Goal: Complete application form: Complete application form

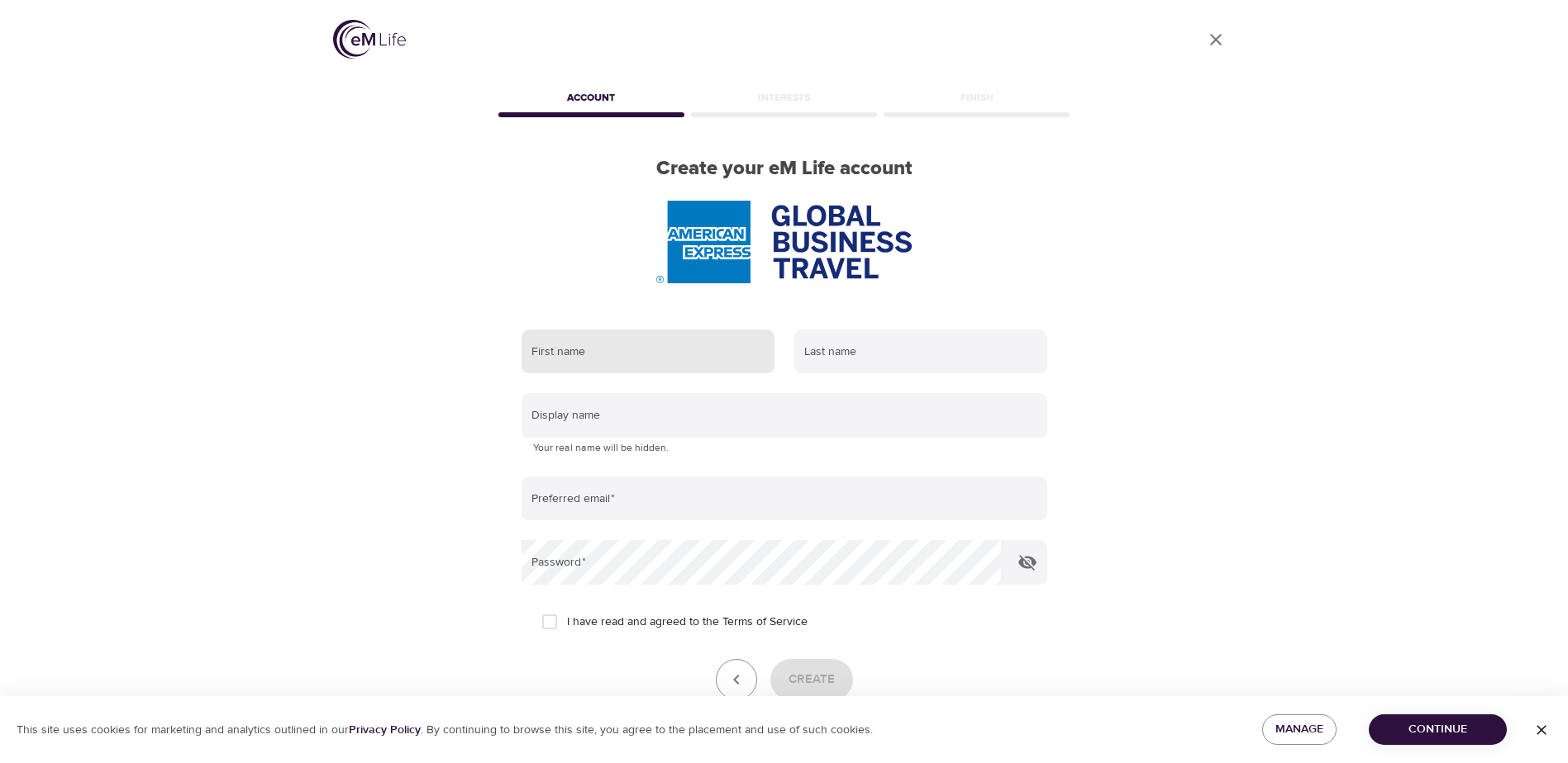
click at [647, 360] on input "text" at bounding box center [648, 352] width 253 height 45
type input "[PERSON_NAME]"
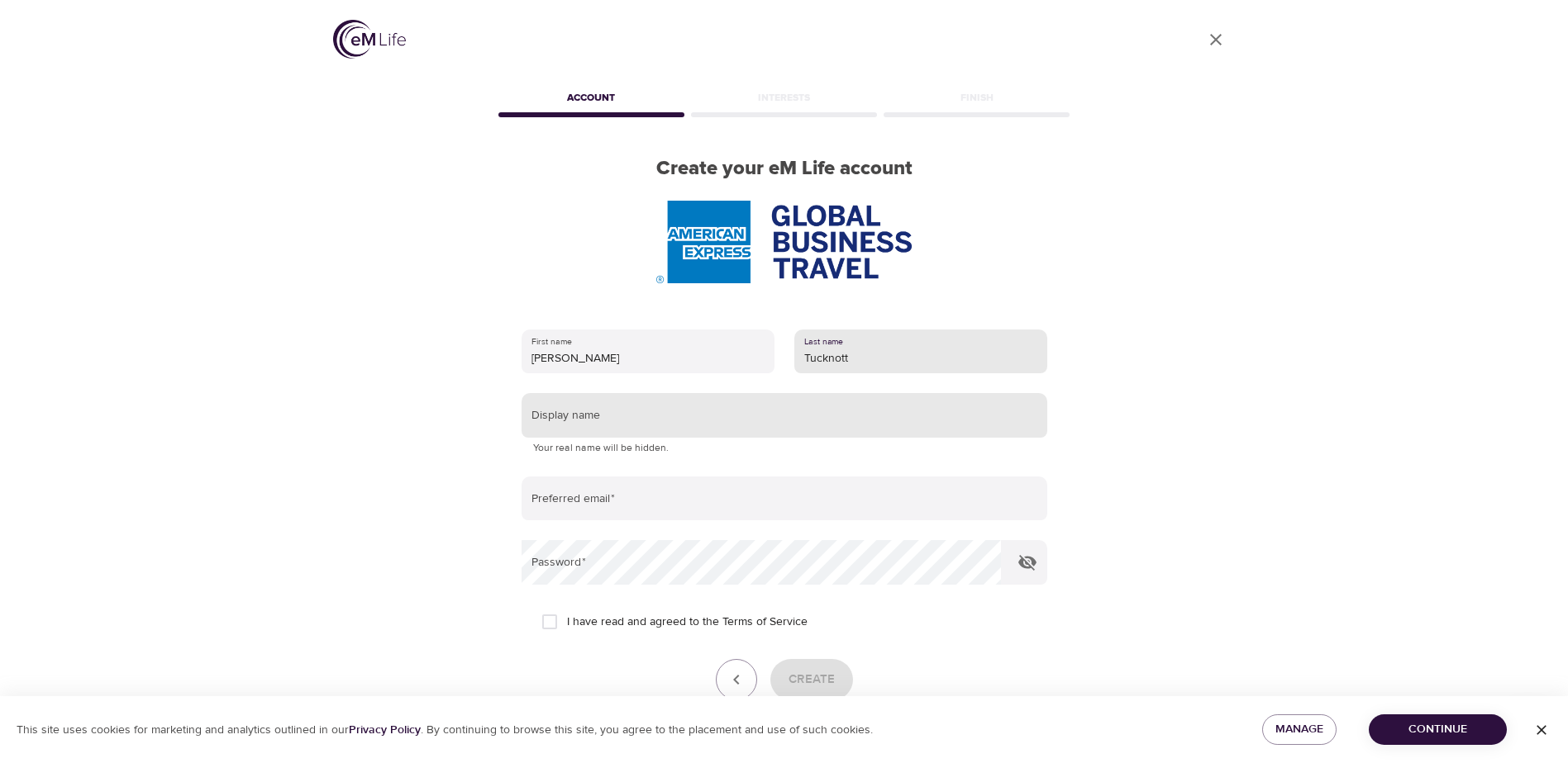
type input "Tucknott"
click at [573, 414] on input "text" at bounding box center [784, 415] width 526 height 45
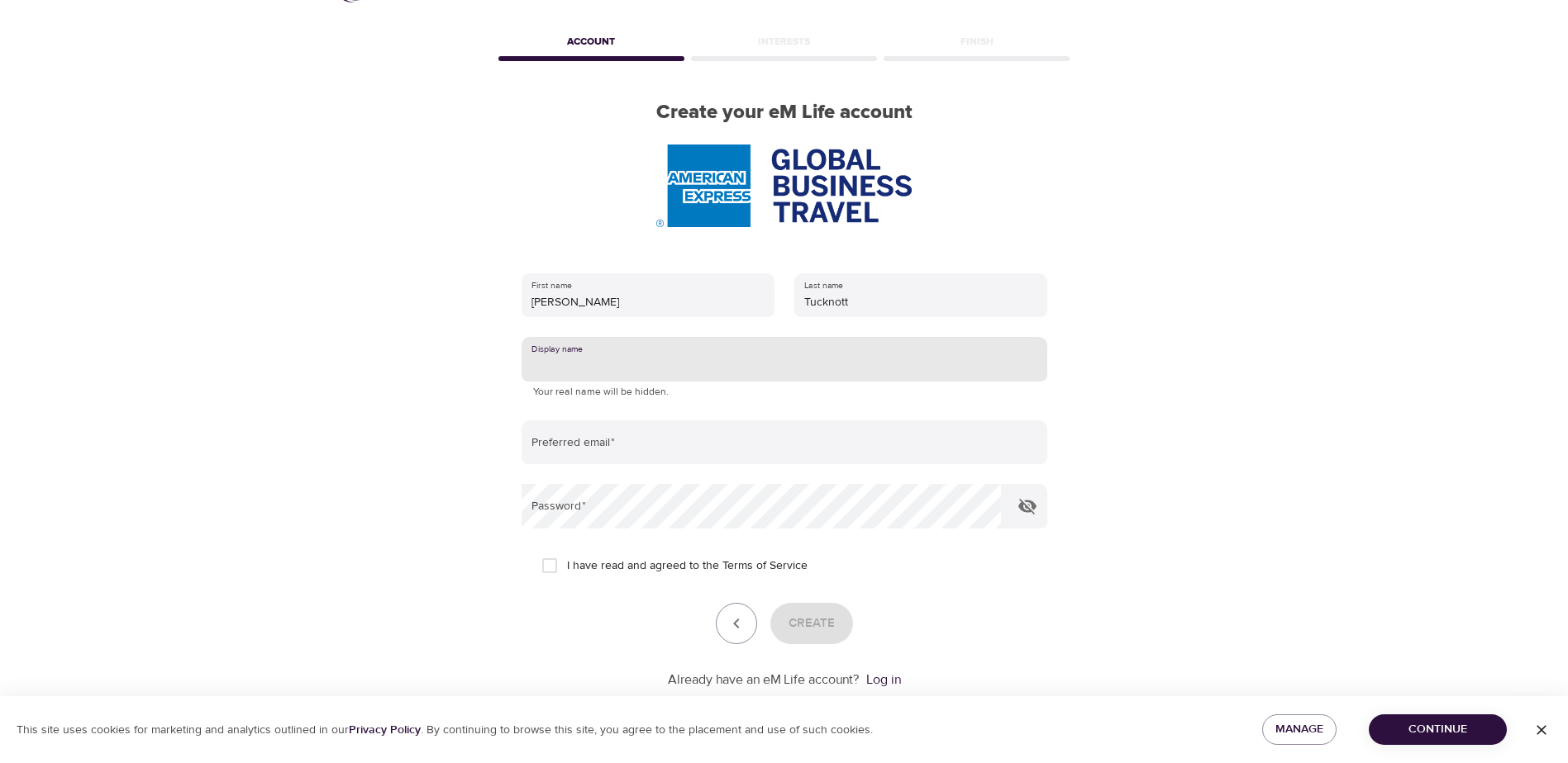
scroll to position [83, 0]
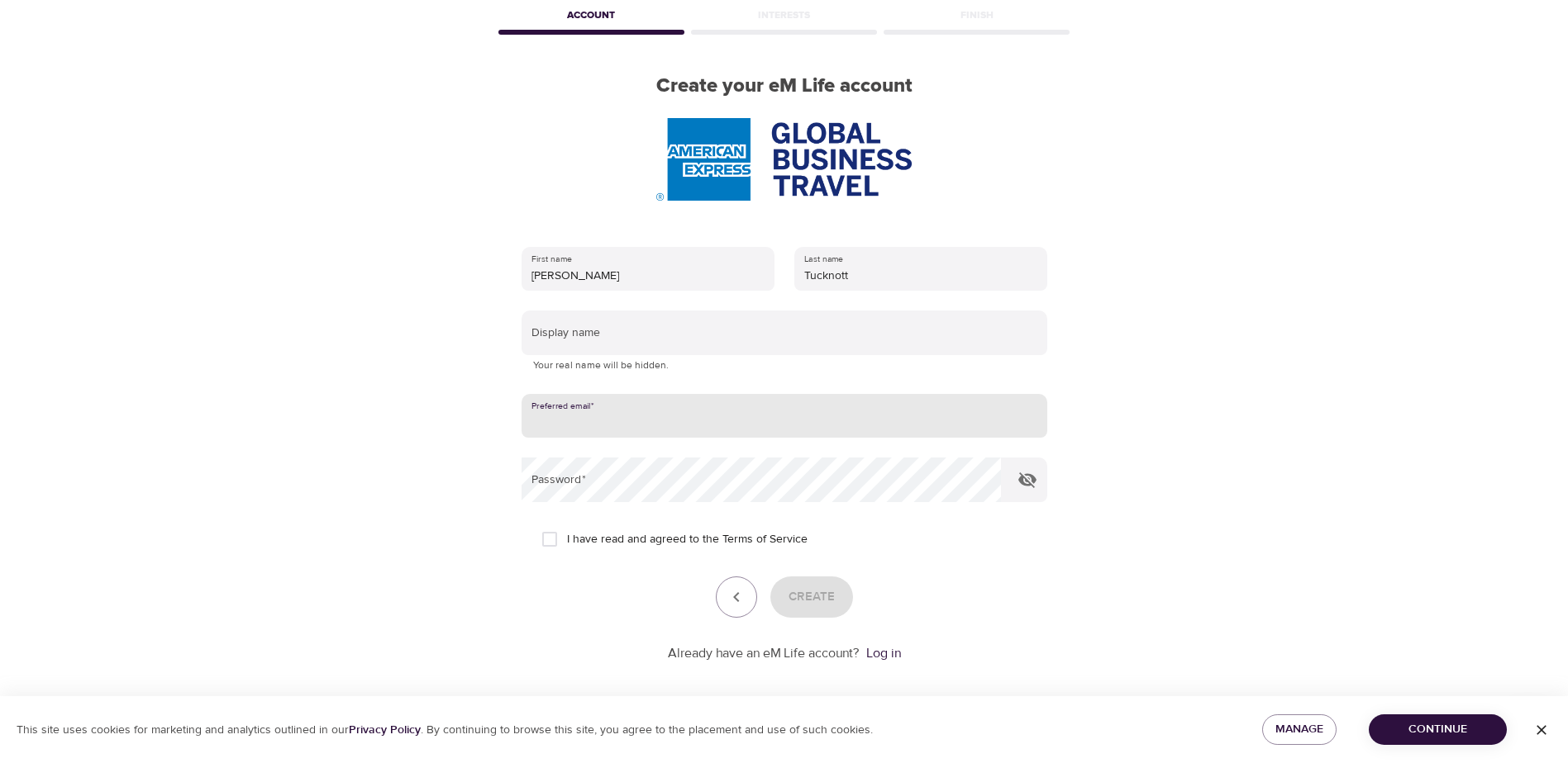
click at [616, 418] on input "email" at bounding box center [784, 416] width 526 height 45
type input "[PERSON_NAME][EMAIL_ADDRESS][PERSON_NAME][DOMAIN_NAME]"
click at [551, 541] on input "I have read and agreed to the Terms of Service" at bounding box center [549, 539] width 34 height 34
checkbox input "true"
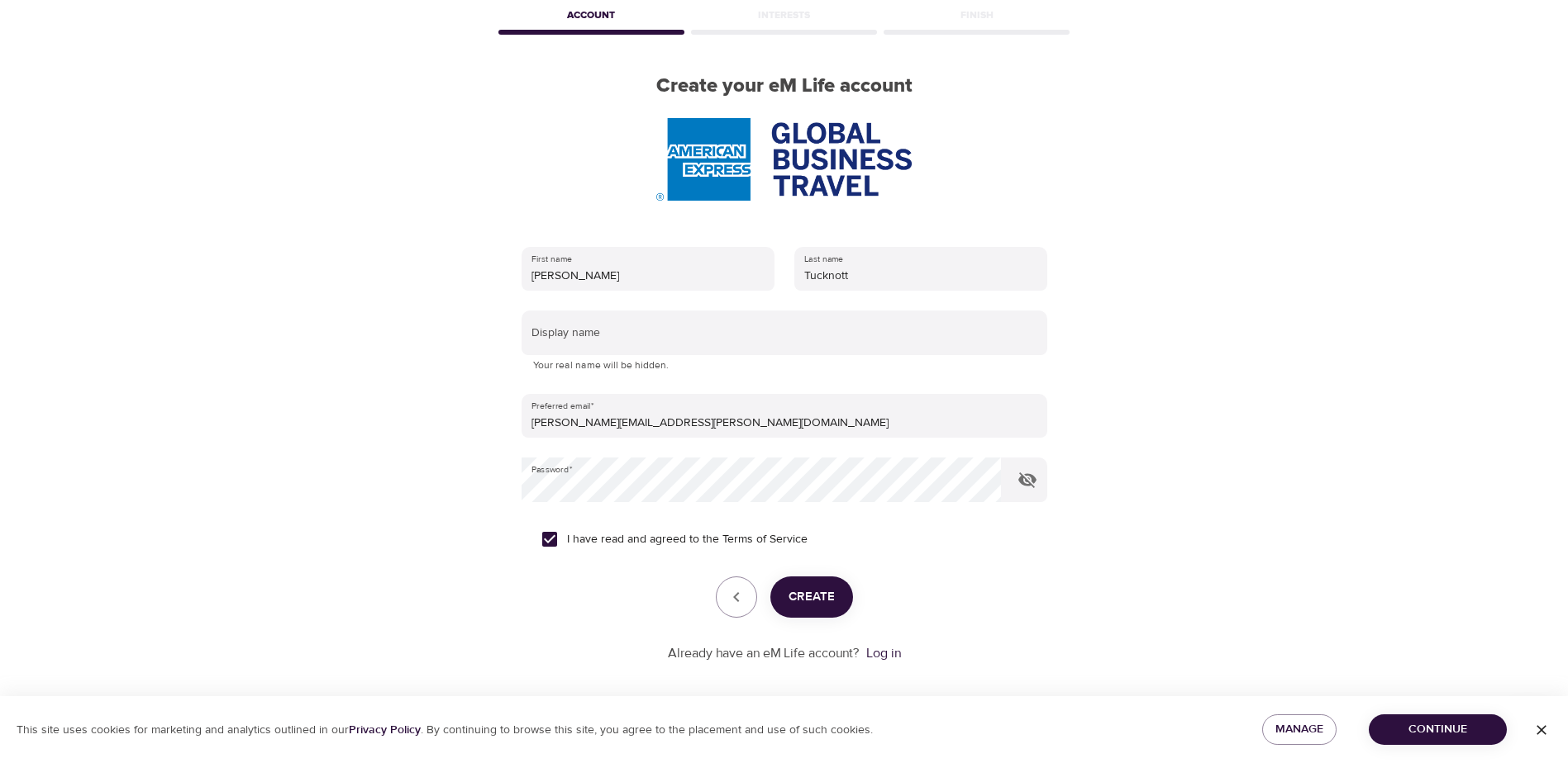
click at [799, 593] on span "Create" at bounding box center [811, 597] width 47 height 21
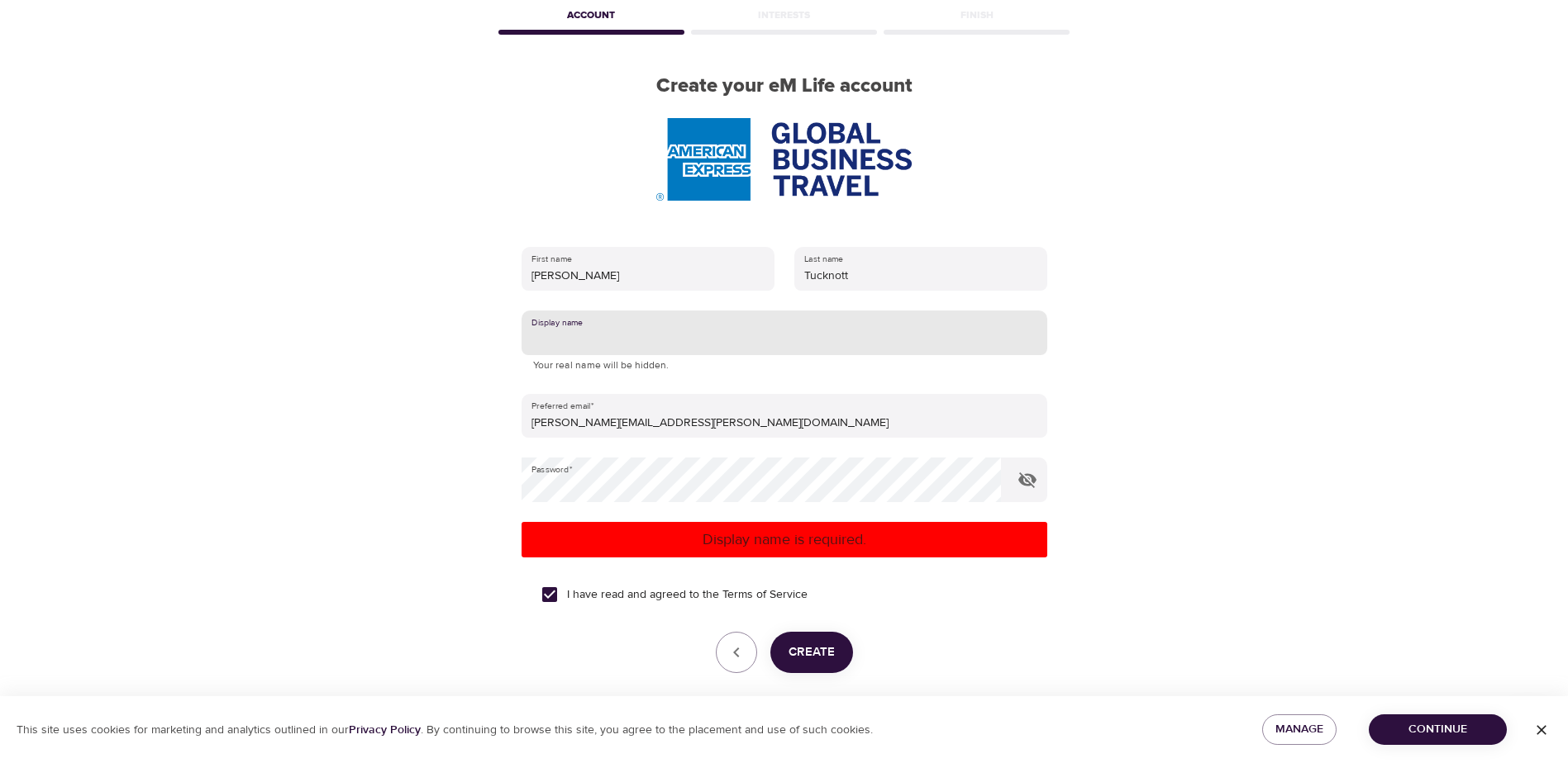
click at [623, 327] on input "text" at bounding box center [784, 332] width 526 height 45
type input "GBT"
click at [818, 663] on span "Create" at bounding box center [811, 652] width 47 height 21
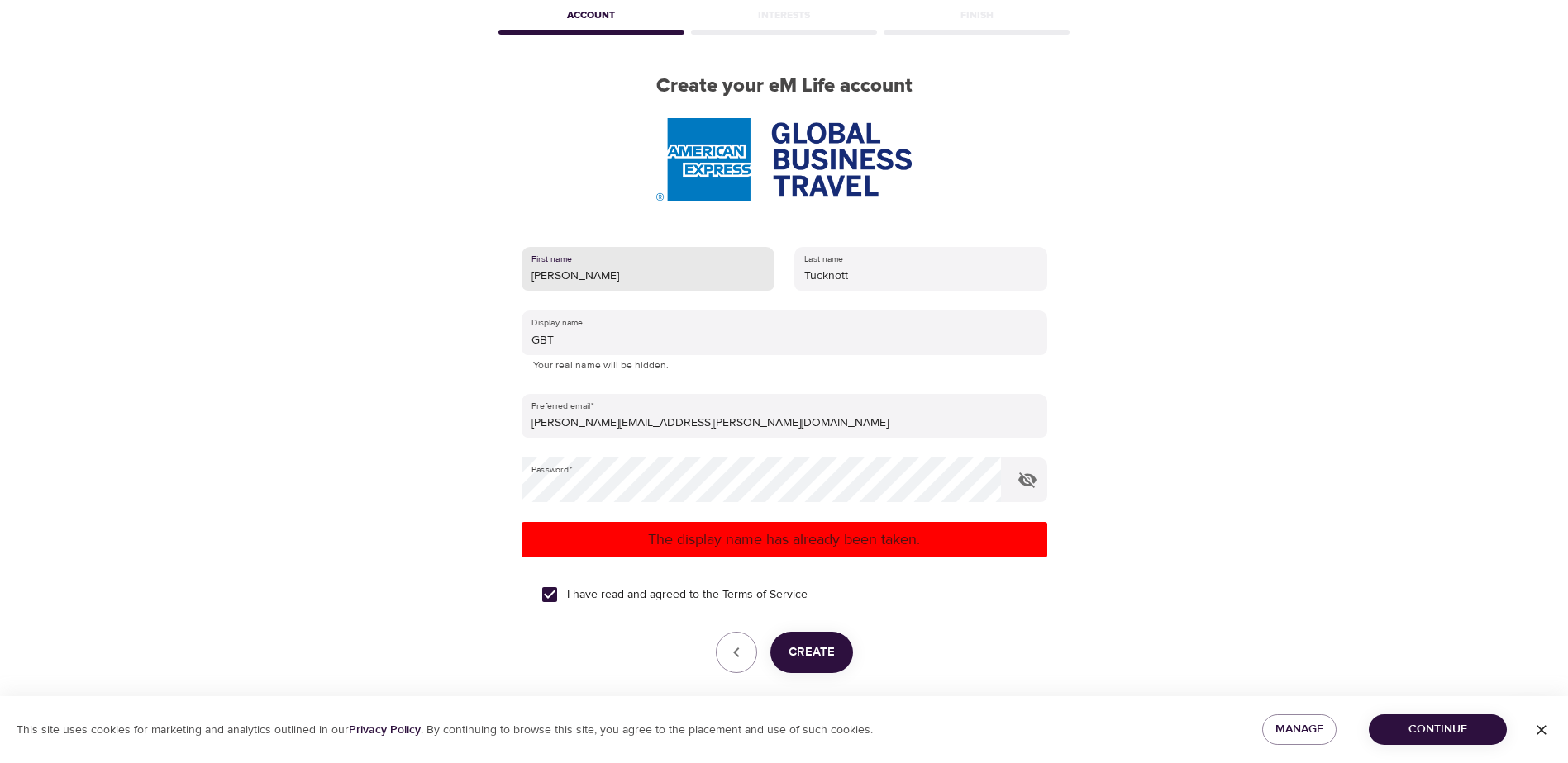
click at [573, 272] on input "[PERSON_NAME]" at bounding box center [648, 269] width 253 height 45
click at [807, 538] on p "The display name has already been taken." at bounding box center [784, 539] width 513 height 22
click at [826, 643] on span "Create" at bounding box center [811, 652] width 47 height 21
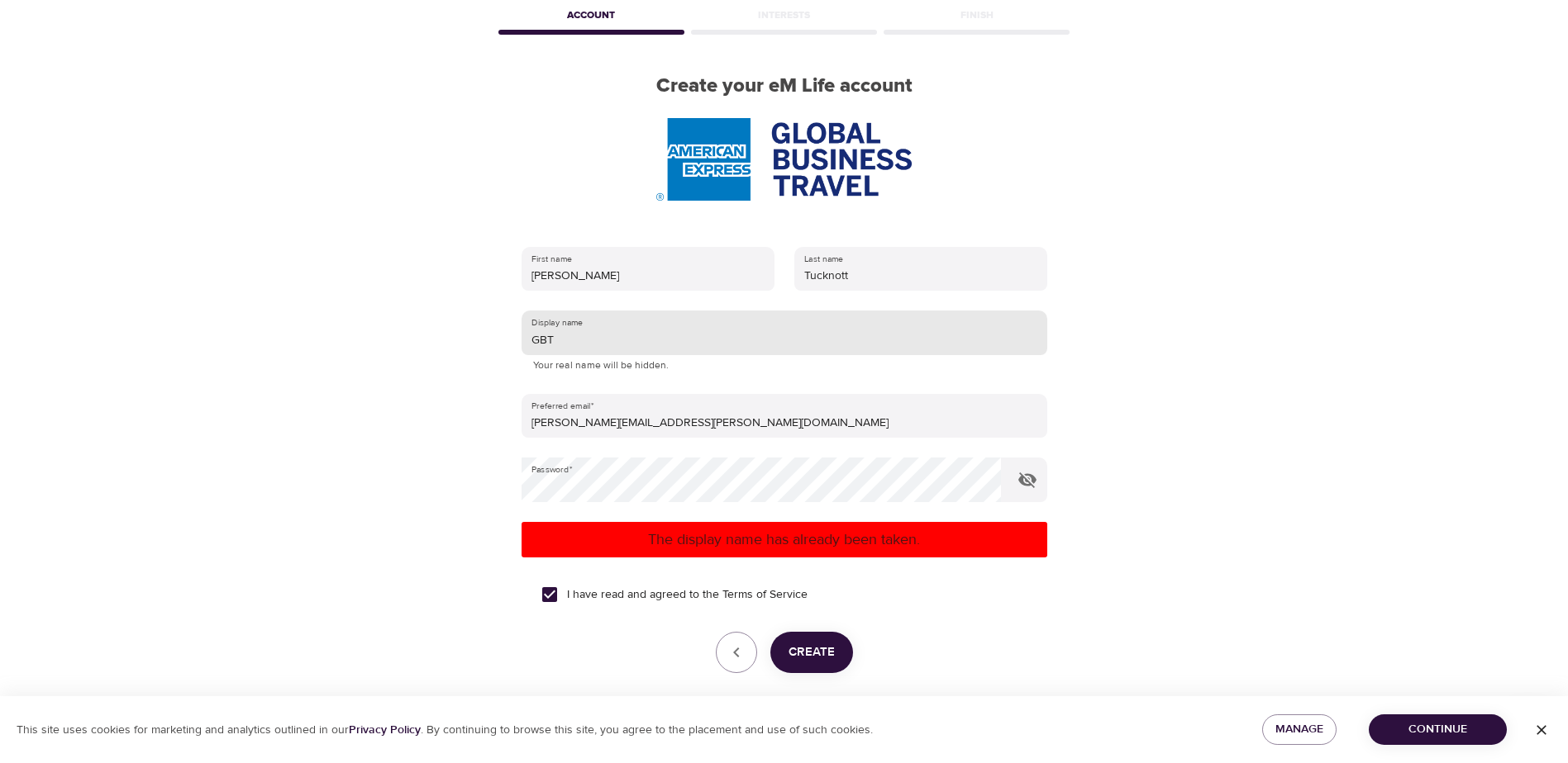
click at [652, 349] on input "GBT" at bounding box center [784, 332] width 526 height 45
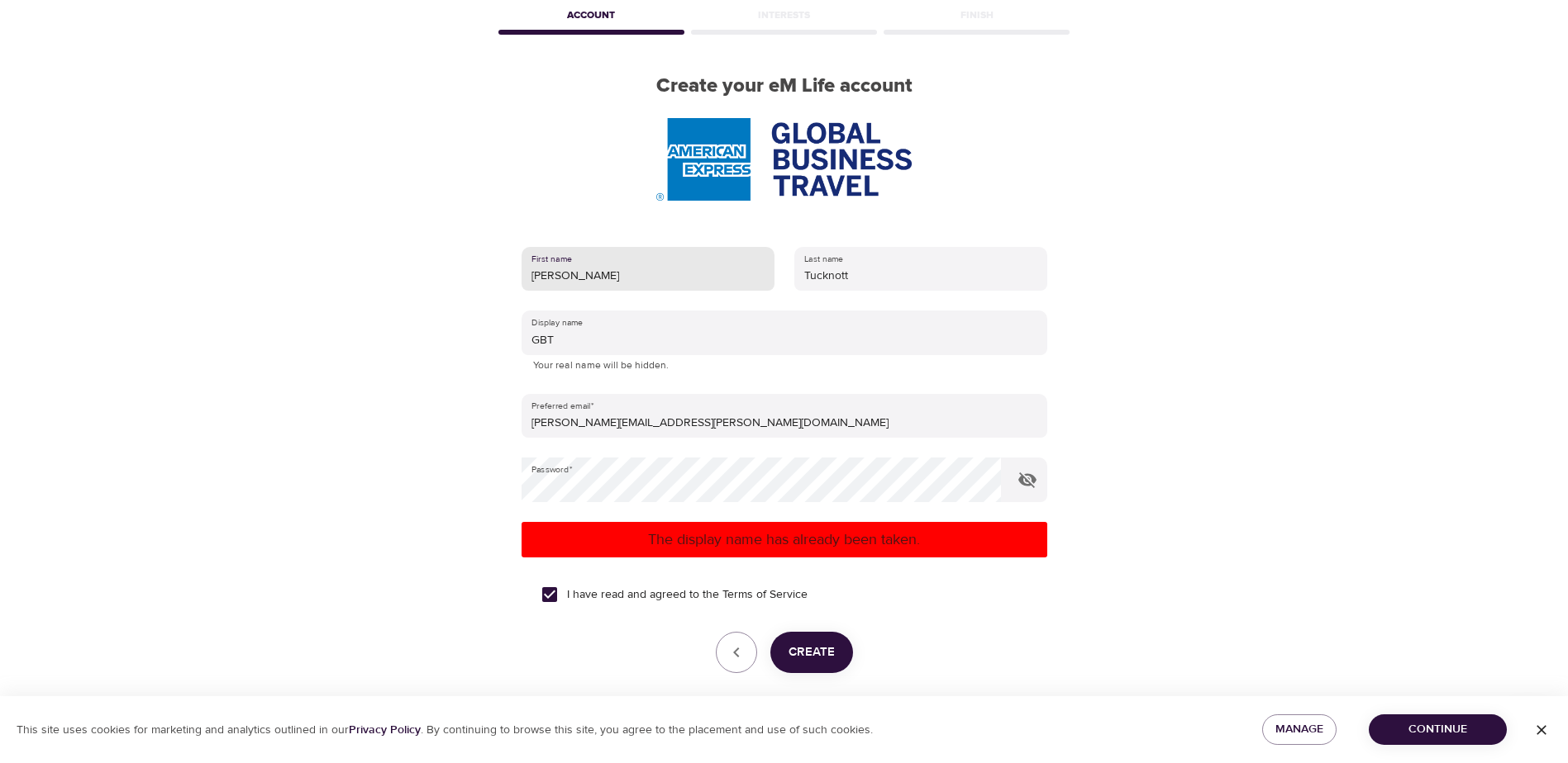
click at [599, 275] on input "[PERSON_NAME]" at bounding box center [648, 269] width 253 height 45
type input "J"
type input "GBT"
click at [860, 280] on input "Tucknott" at bounding box center [921, 269] width 253 height 45
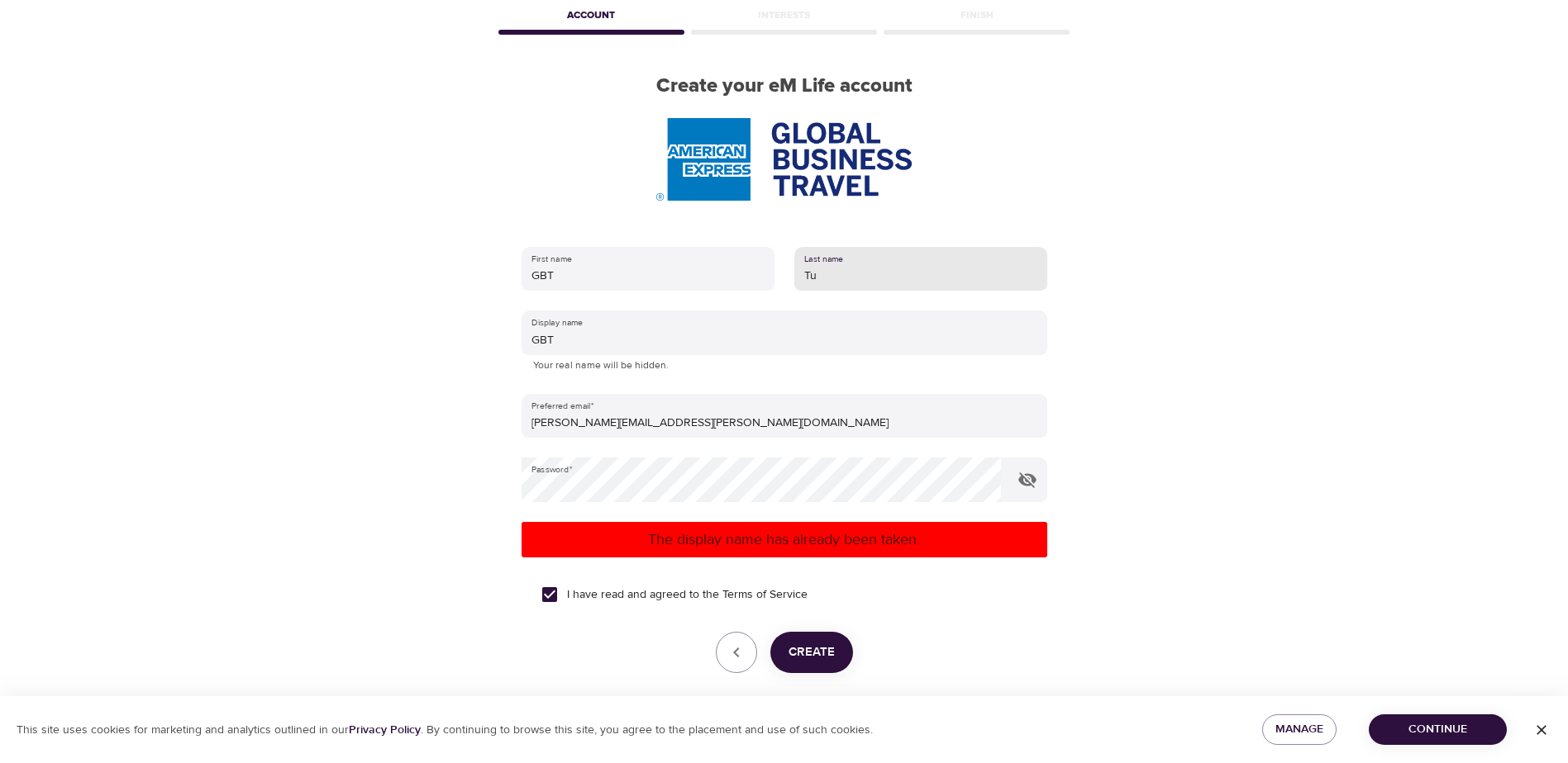
type input "T"
type input "GBT"
click at [813, 662] on span "Create" at bounding box center [811, 652] width 47 height 21
click at [1307, 733] on span "Manage" at bounding box center [1299, 729] width 47 height 20
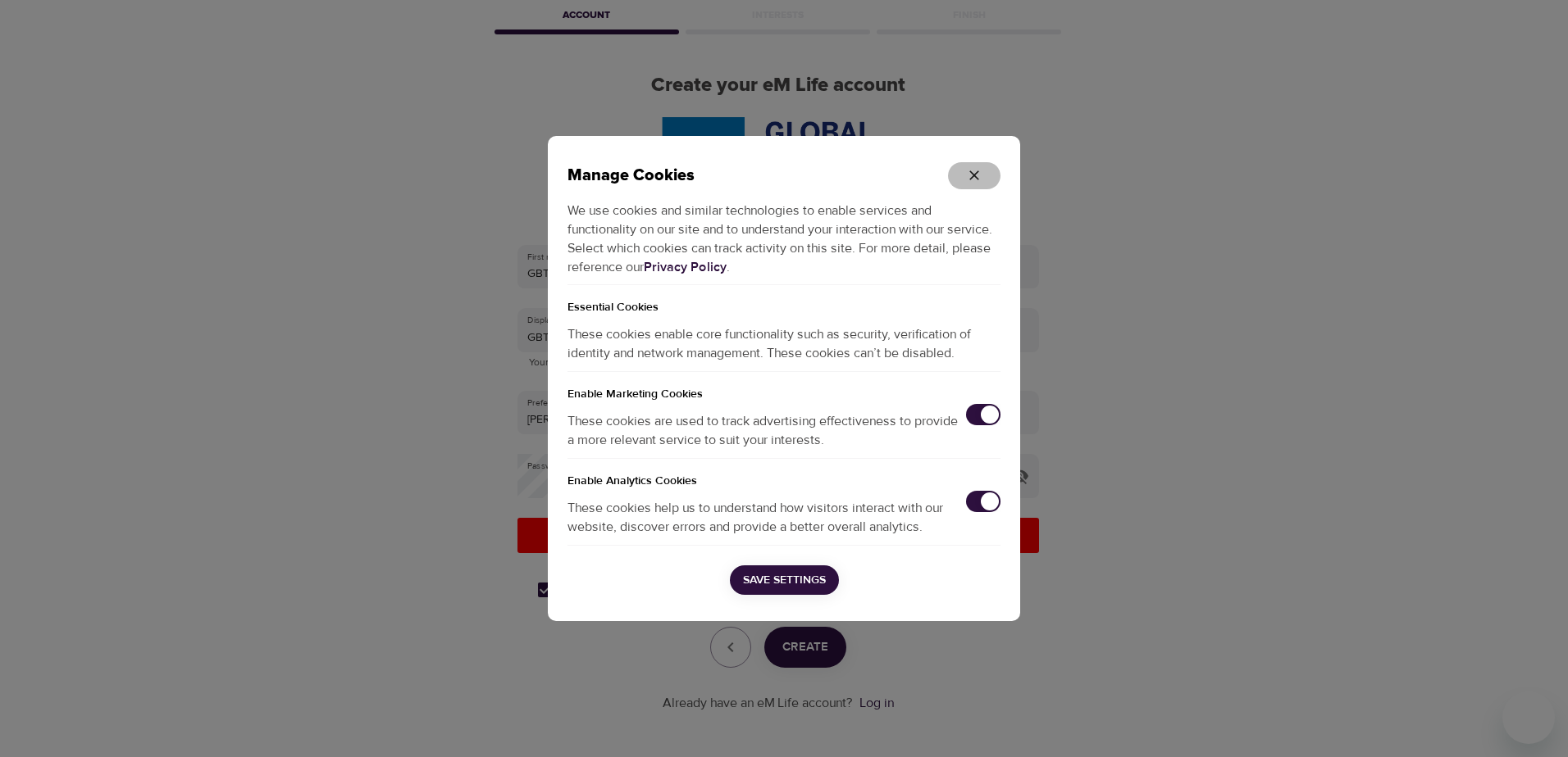
click at [976, 177] on icon "button" at bounding box center [974, 175] width 17 height 17
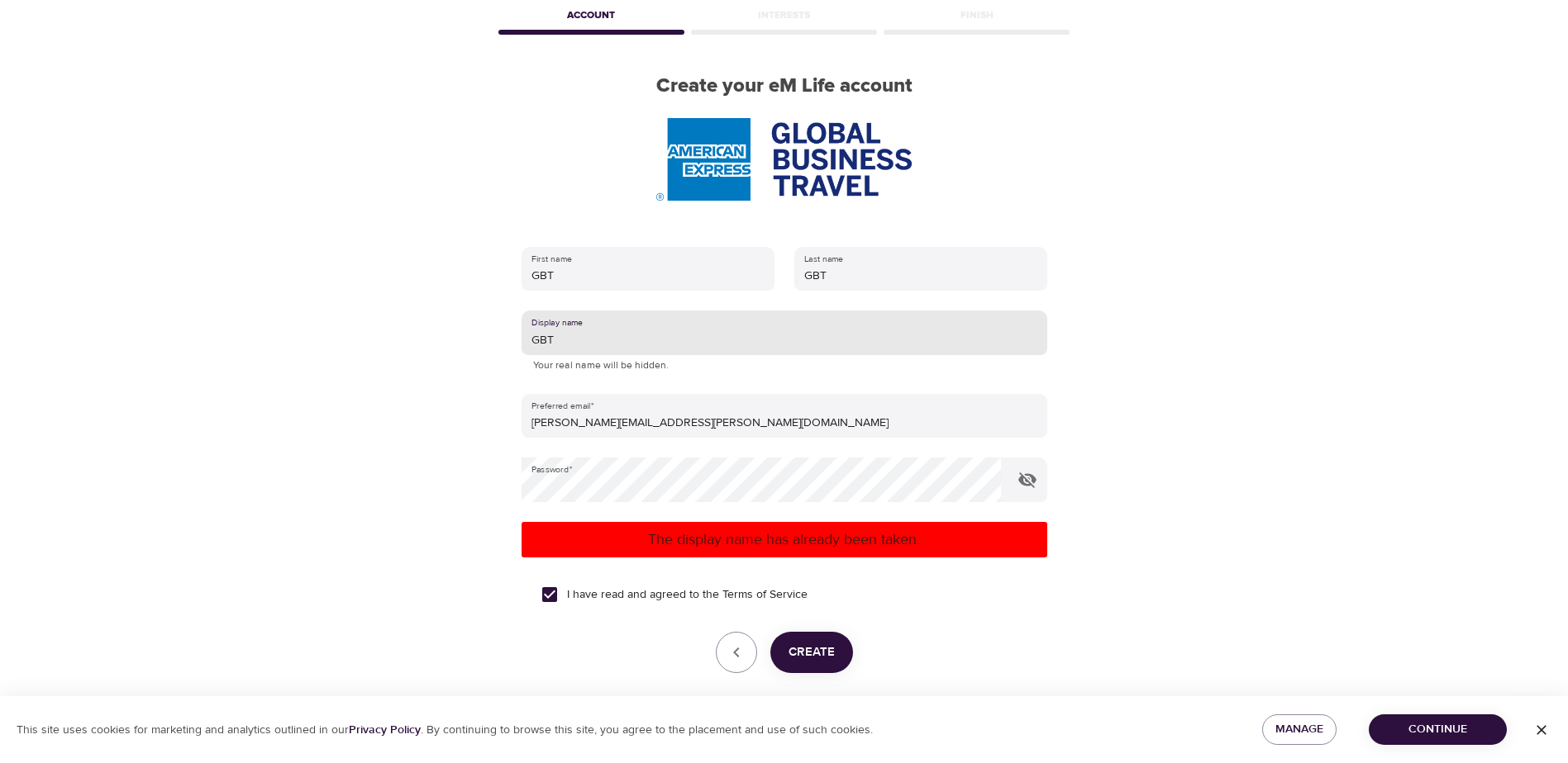
click at [662, 345] on input "GBT" at bounding box center [784, 332] width 526 height 45
type input "G"
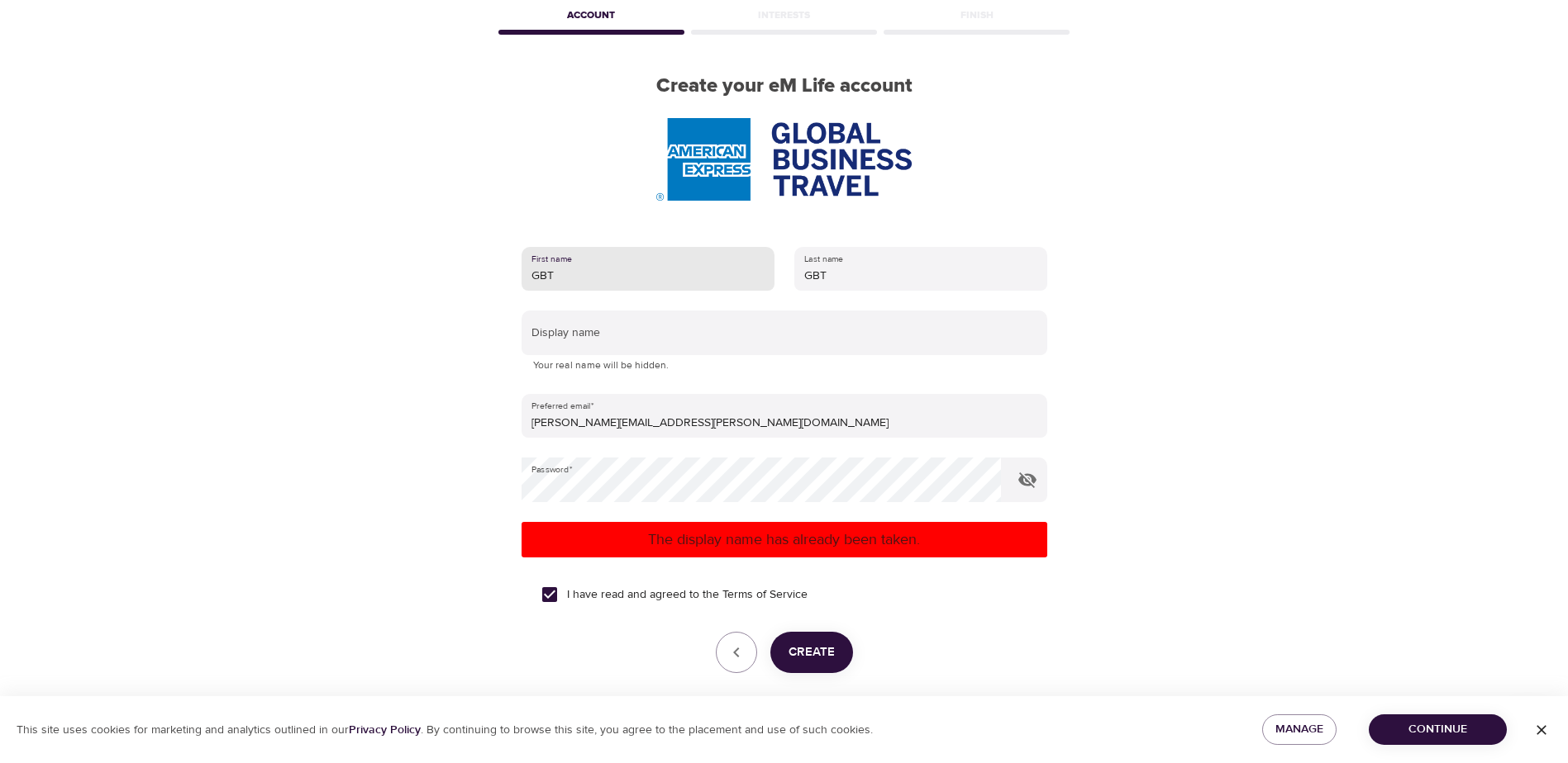
drag, startPoint x: 582, startPoint y: 272, endPoint x: 529, endPoint y: 271, distance: 53.0
click at [529, 271] on input "GBT" at bounding box center [648, 269] width 253 height 45
type input "[PERSON_NAME]"
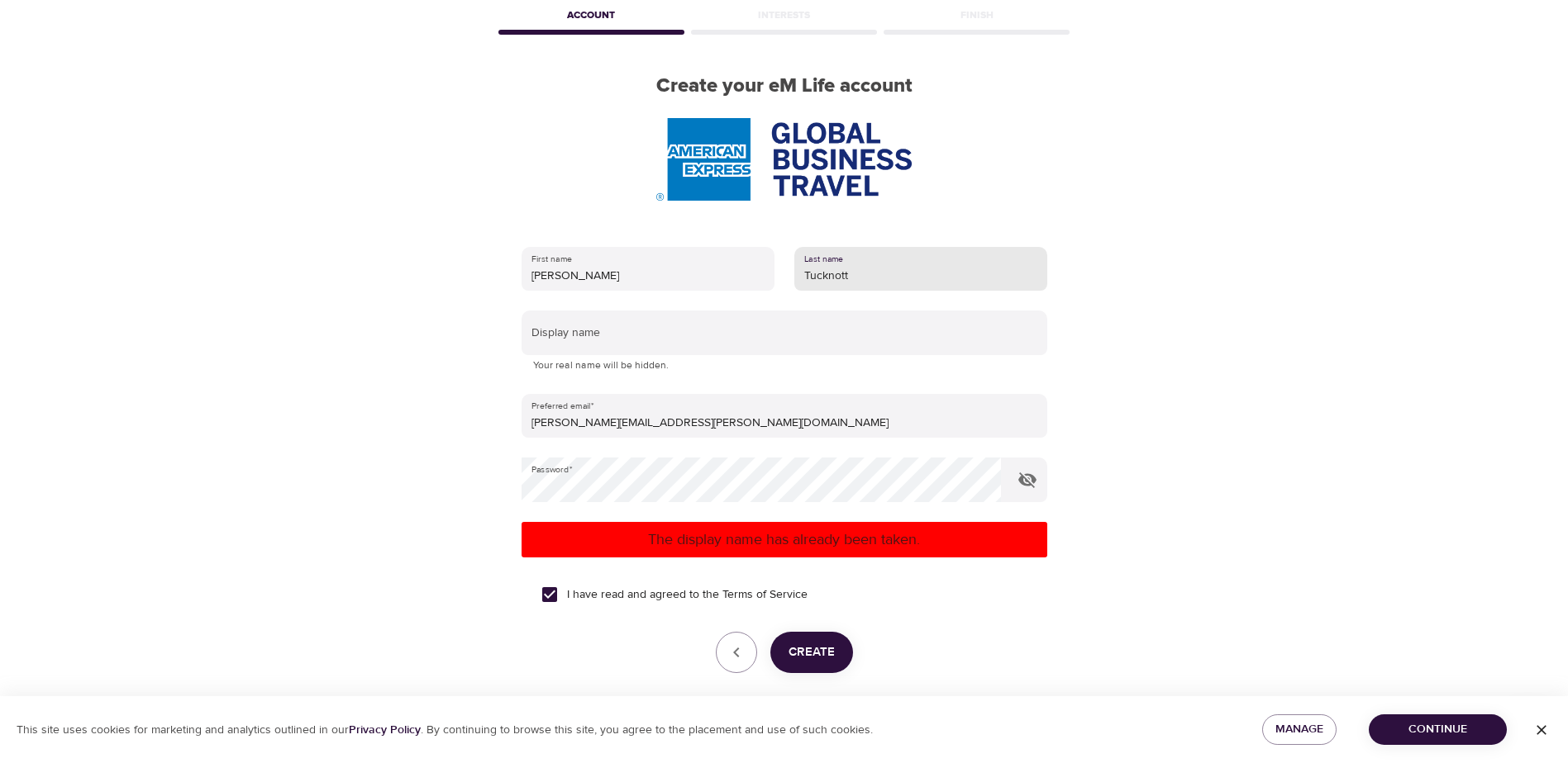
type input "Tucknott"
click at [814, 646] on span "Create" at bounding box center [811, 652] width 47 height 21
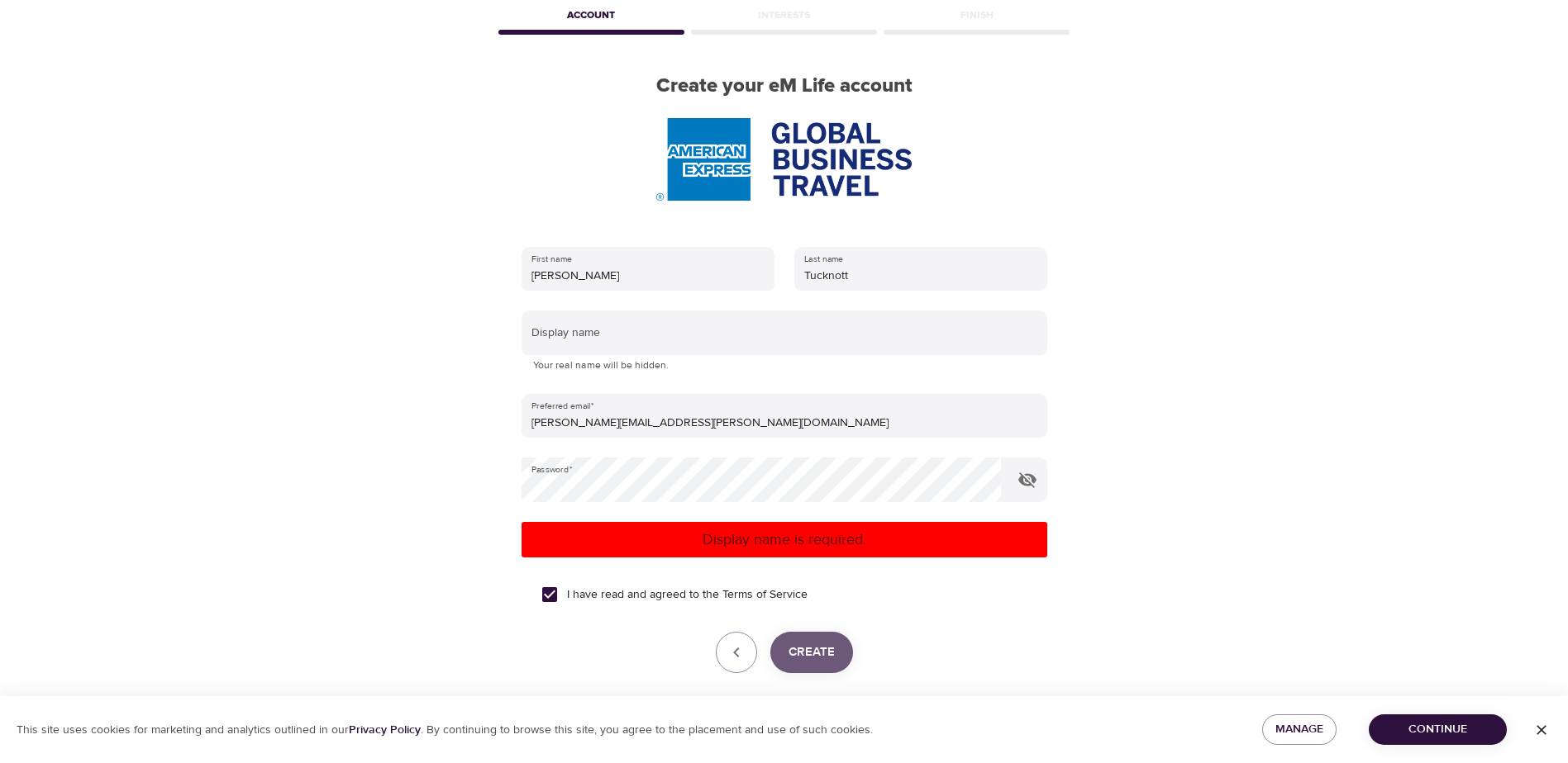
click at [813, 652] on span "Create" at bounding box center [811, 652] width 47 height 21
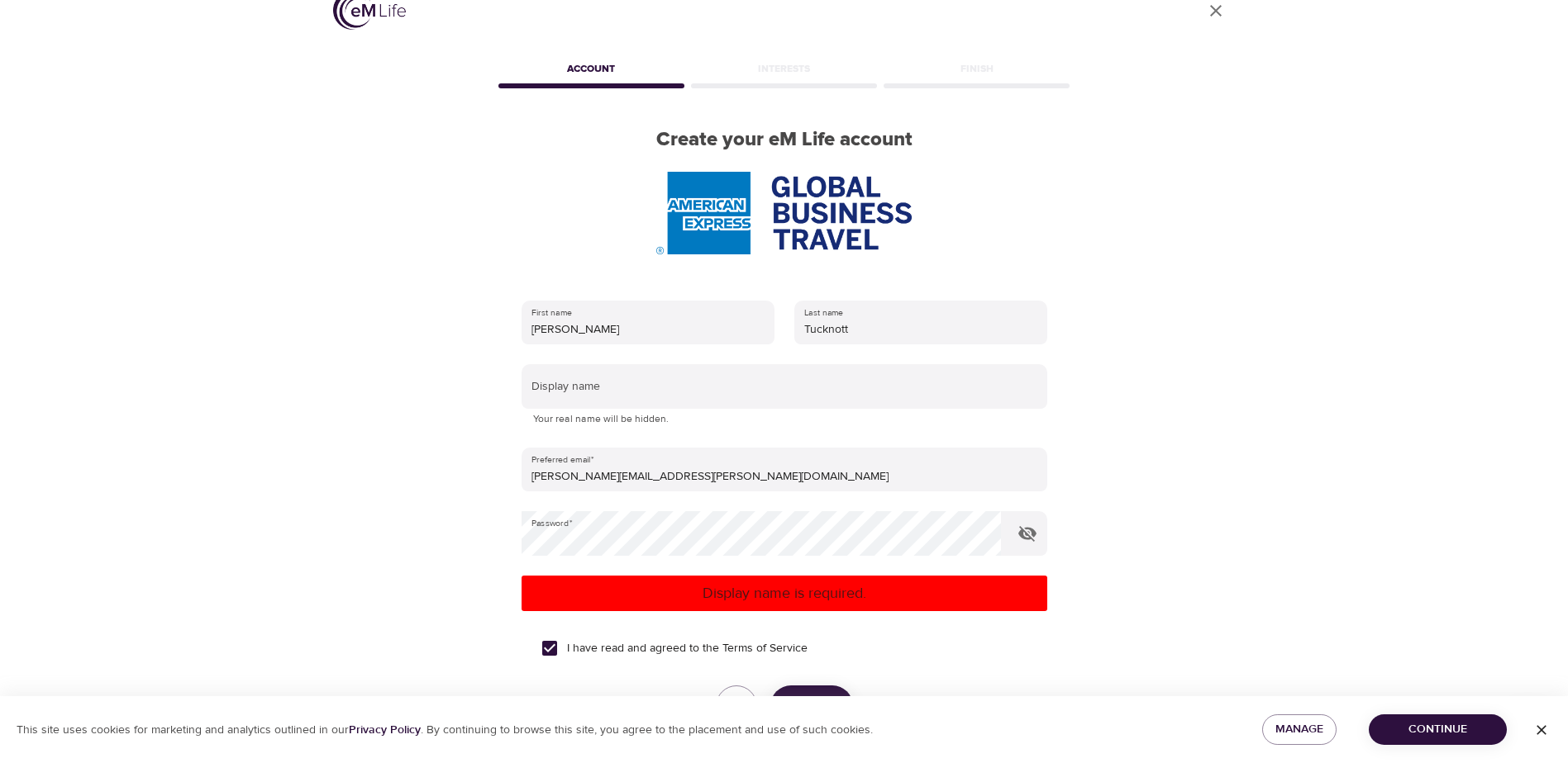
scroll to position [0, 0]
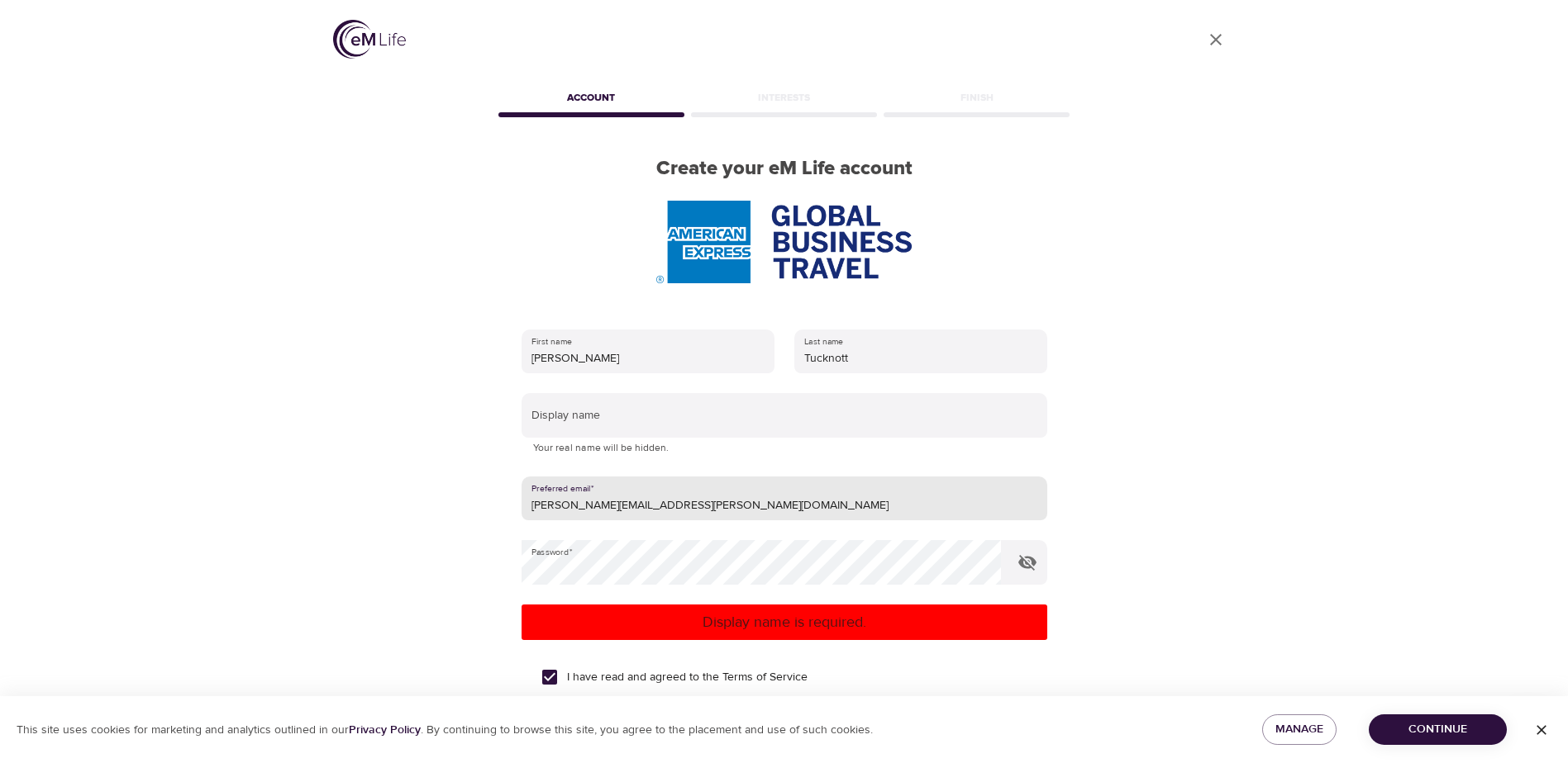
click at [726, 510] on input "[PERSON_NAME][EMAIL_ADDRESS][PERSON_NAME][DOMAIN_NAME]" at bounding box center [784, 498] width 526 height 45
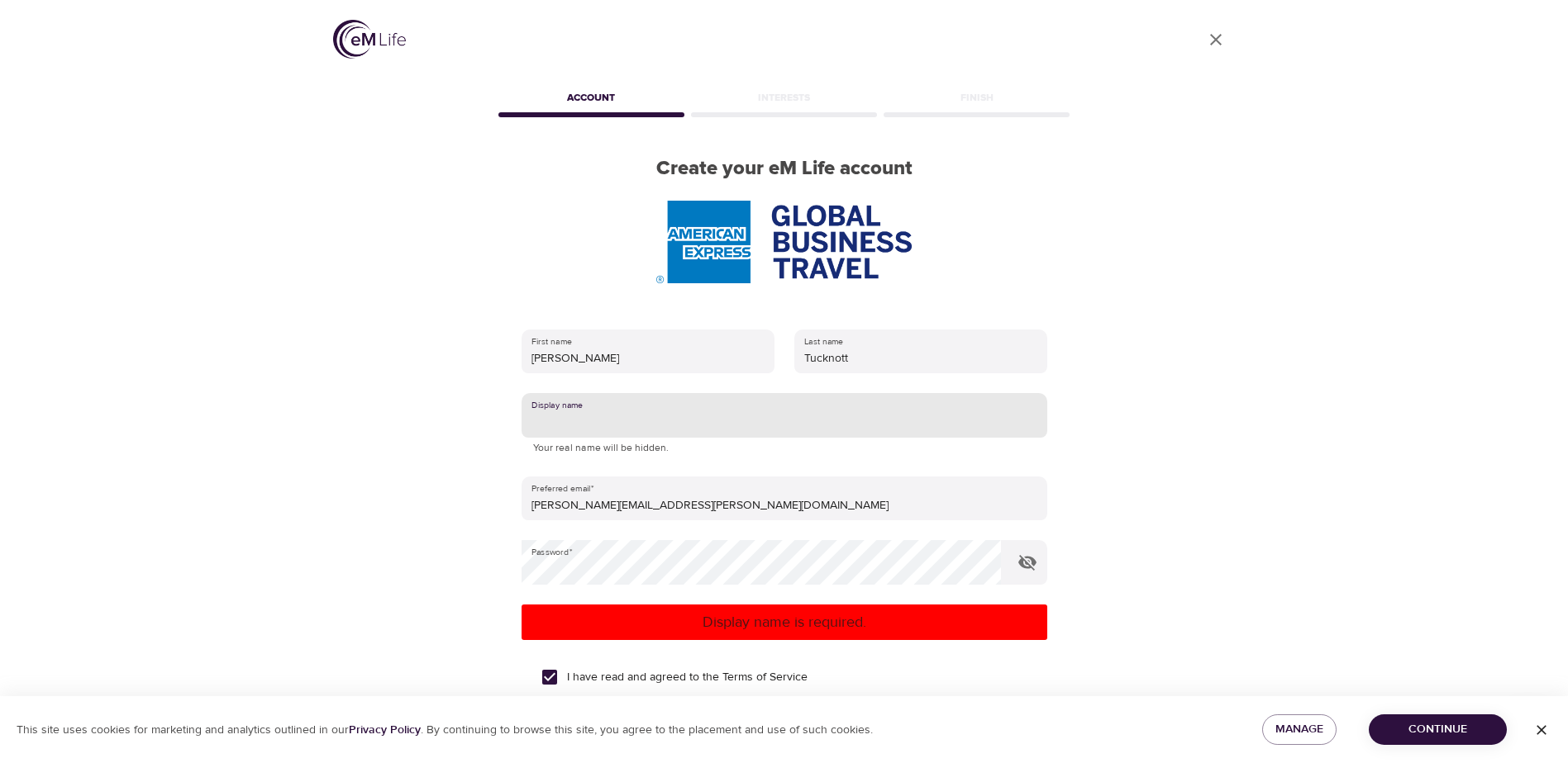
click at [620, 417] on input "text" at bounding box center [784, 415] width 526 height 45
